Goal: Task Accomplishment & Management: Manage account settings

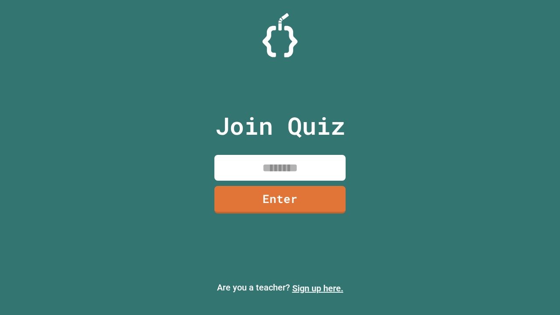
click at [317, 288] on link "Sign up here." at bounding box center [317, 288] width 51 height 10
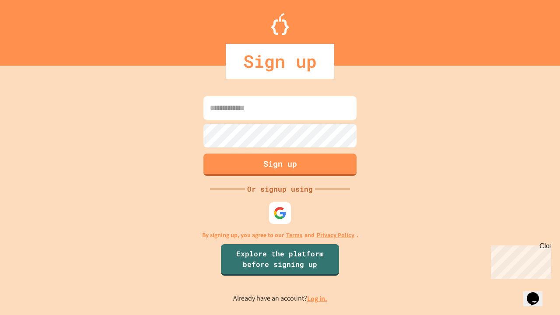
click at [317, 298] on link "Log in." at bounding box center [317, 298] width 20 height 9
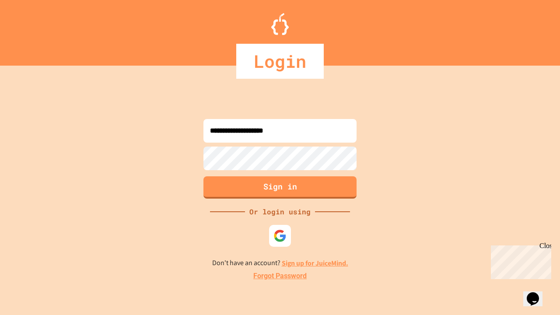
type input "**********"
